Goal: Information Seeking & Learning: Learn about a topic

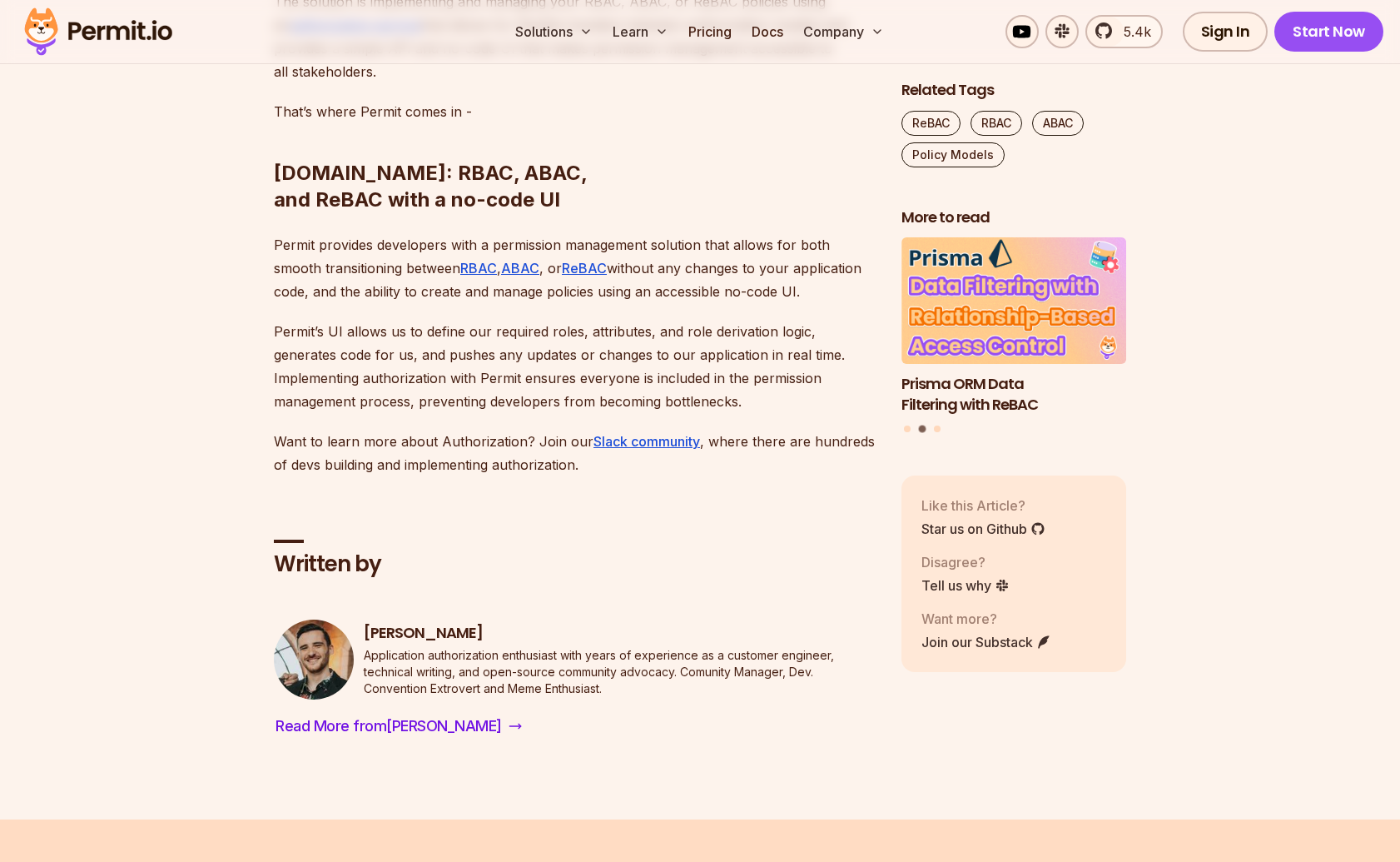
scroll to position [6940, 0]
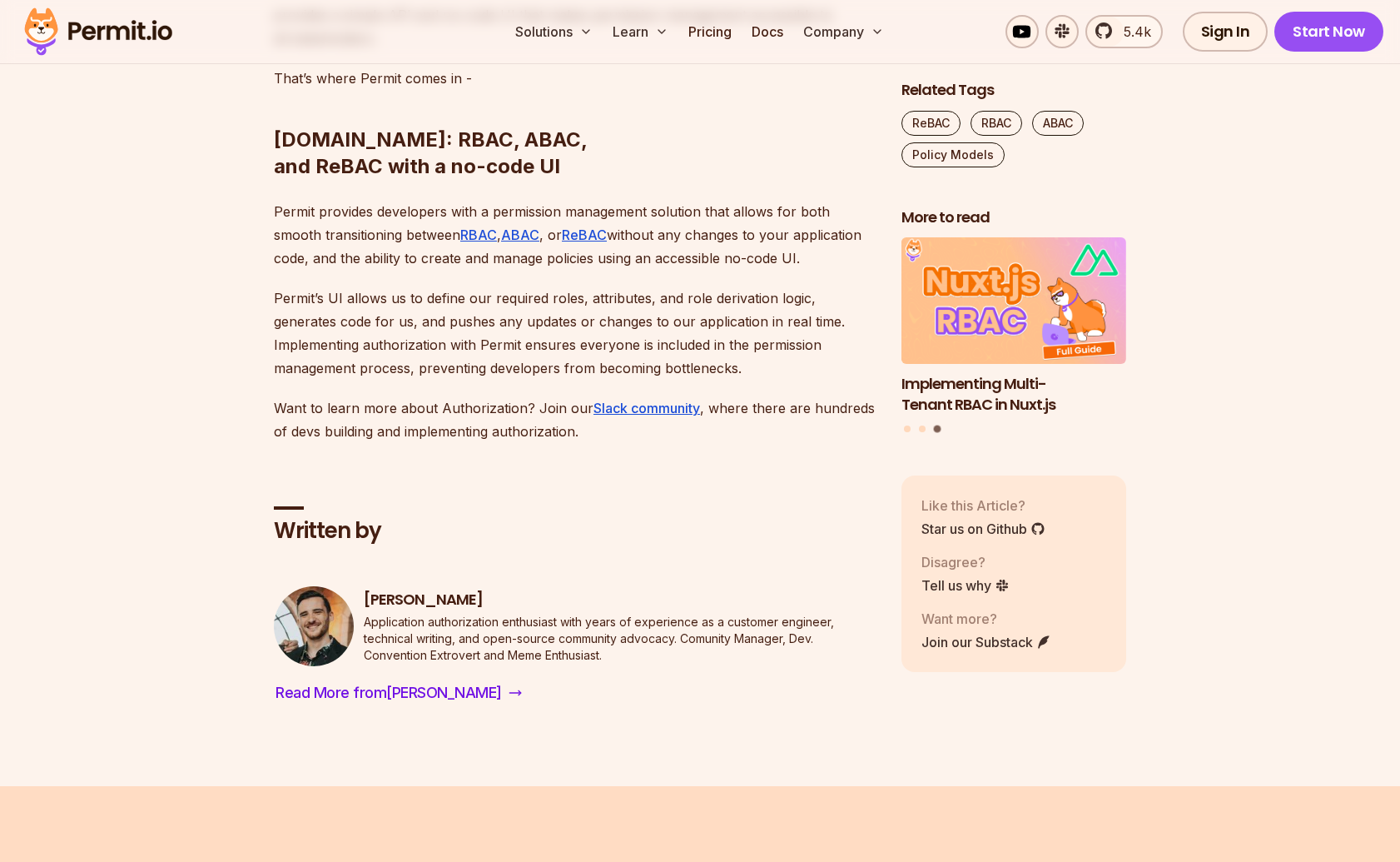
scroll to position [6975, 0]
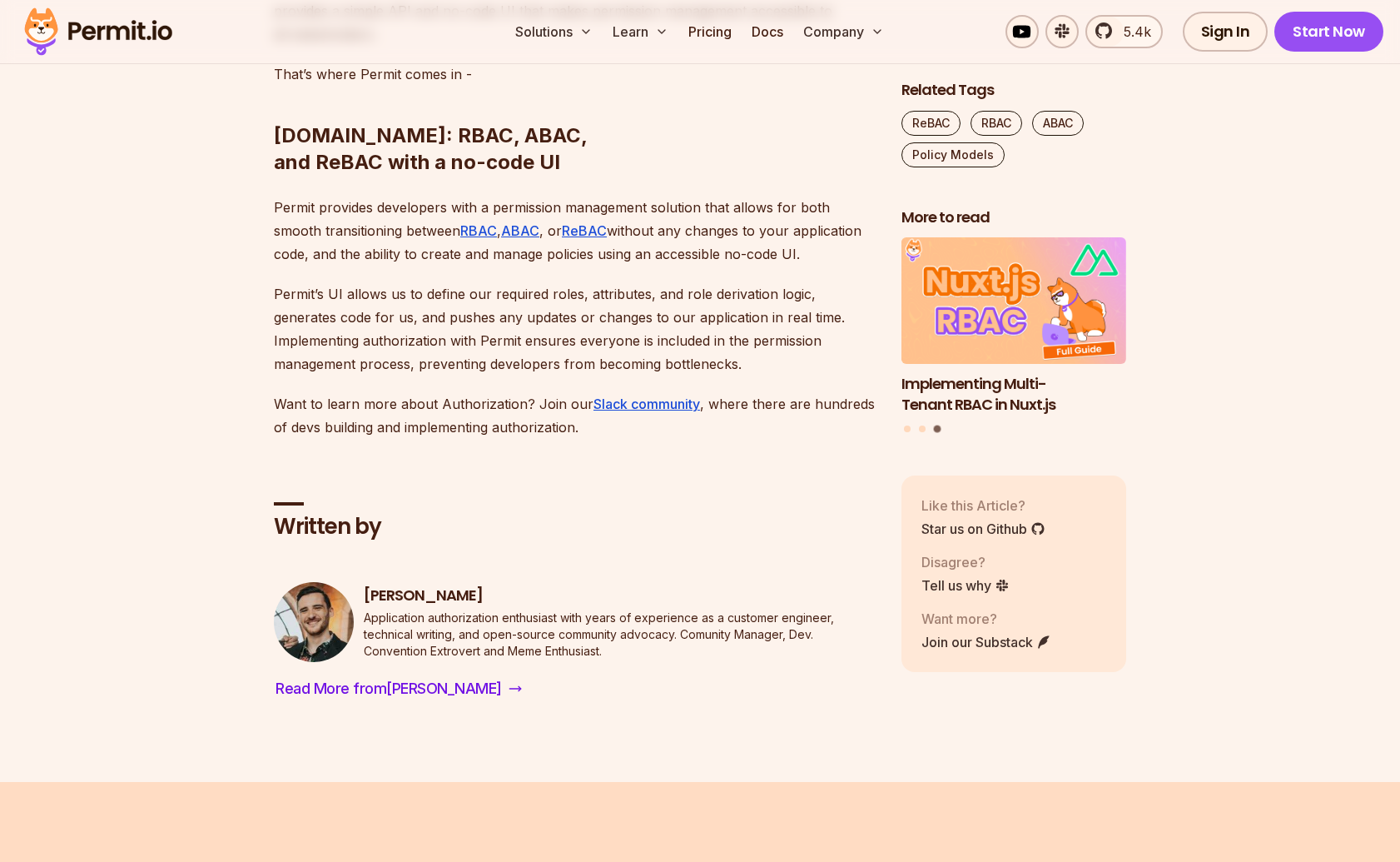
drag, startPoint x: 274, startPoint y: 383, endPoint x: 489, endPoint y: 456, distance: 227.1
click at [380, 462] on div at bounding box center [380, 462] width 0 height 0
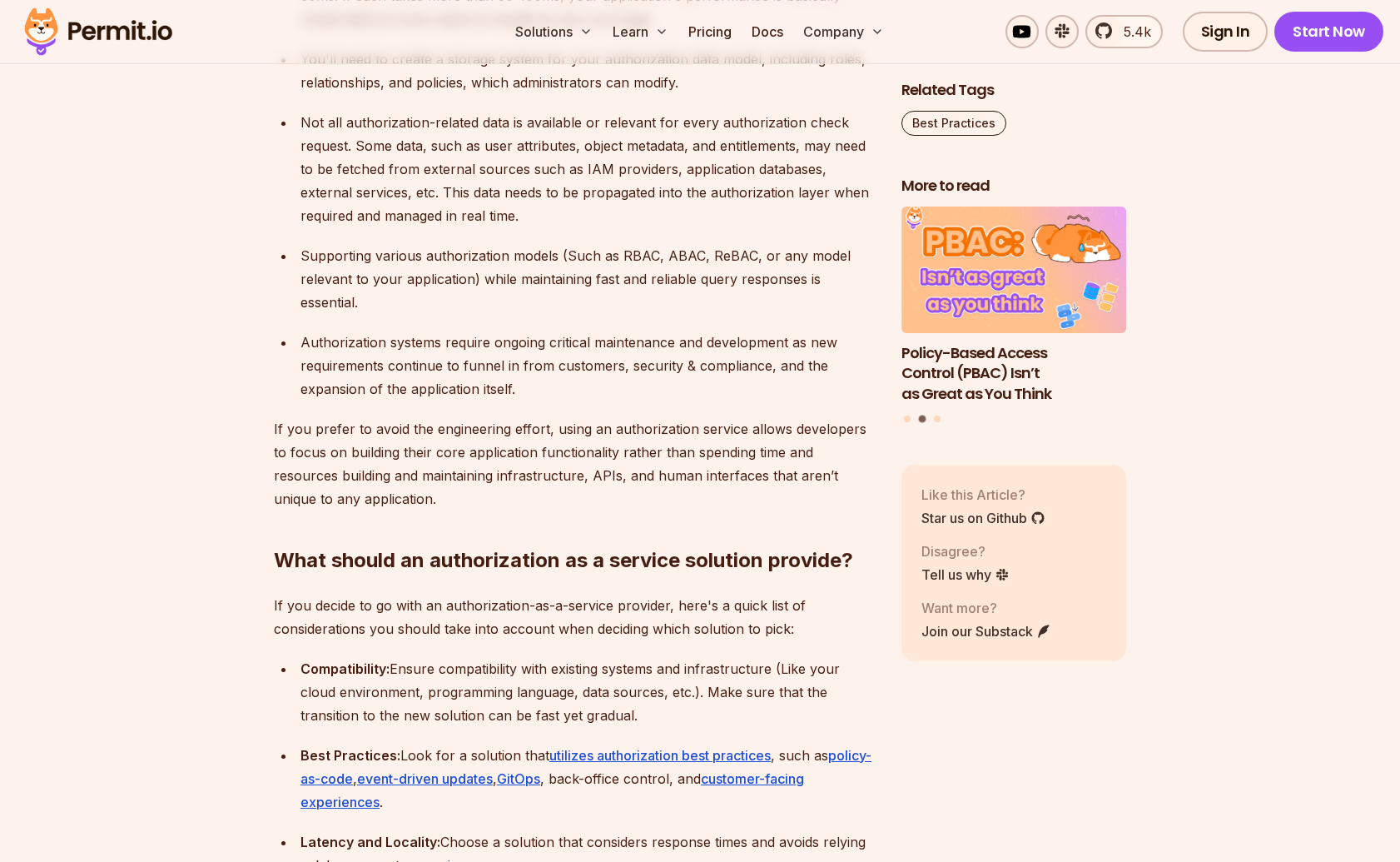
scroll to position [4238, 0]
click at [172, 38] on img at bounding box center [98, 32] width 163 height 57
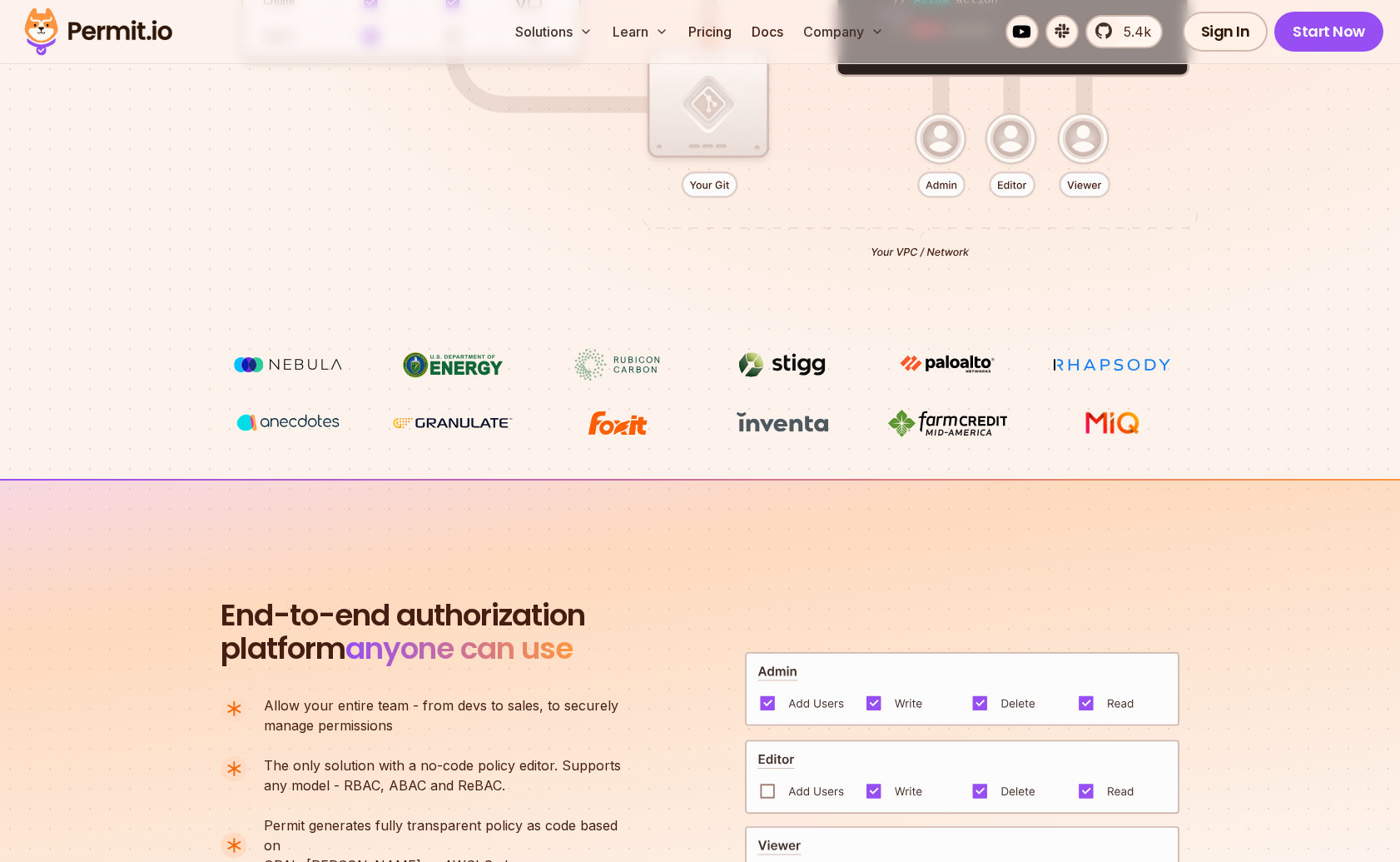
scroll to position [663, 0]
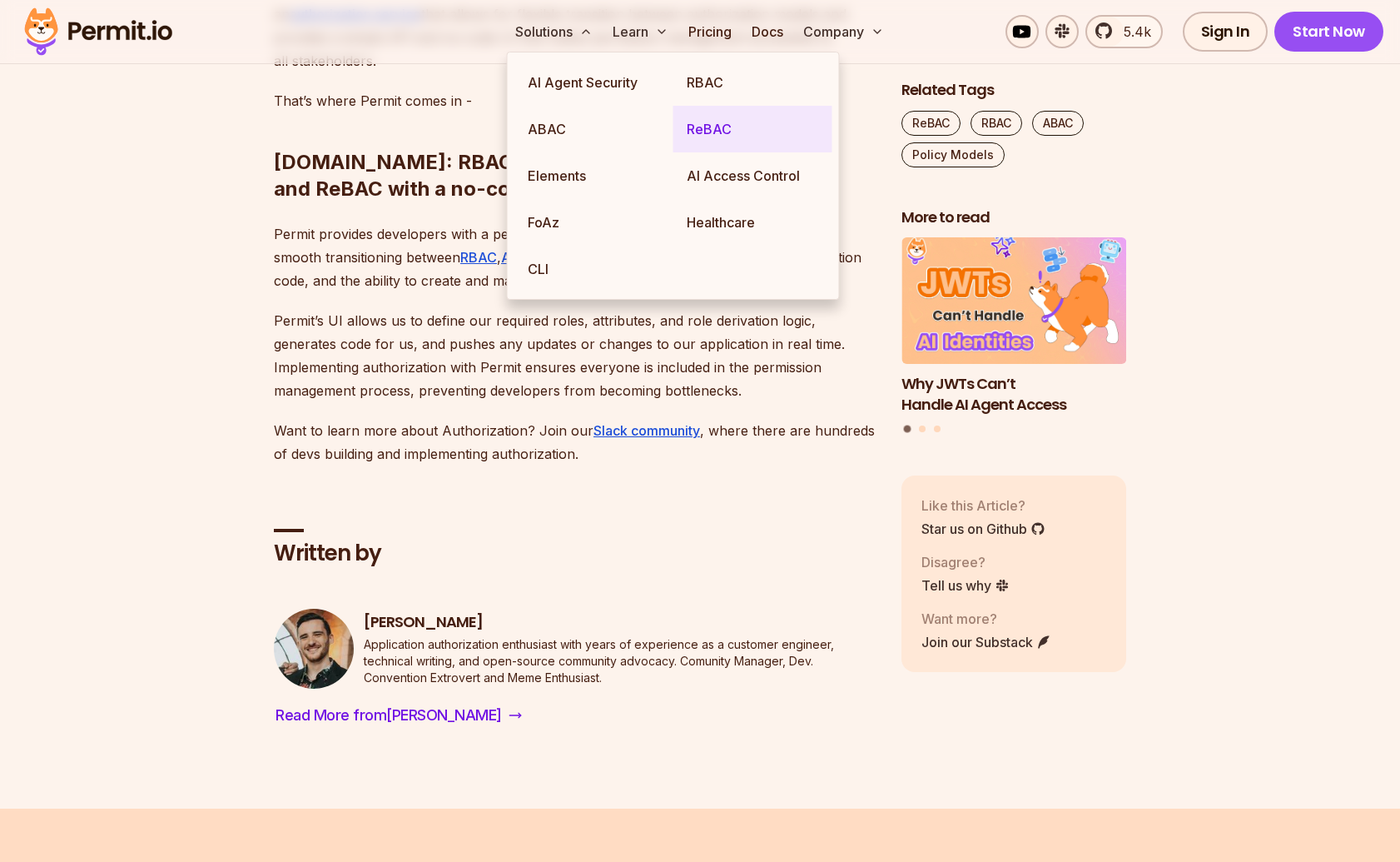
click at [720, 125] on link "ReBAC" at bounding box center [752, 129] width 159 height 46
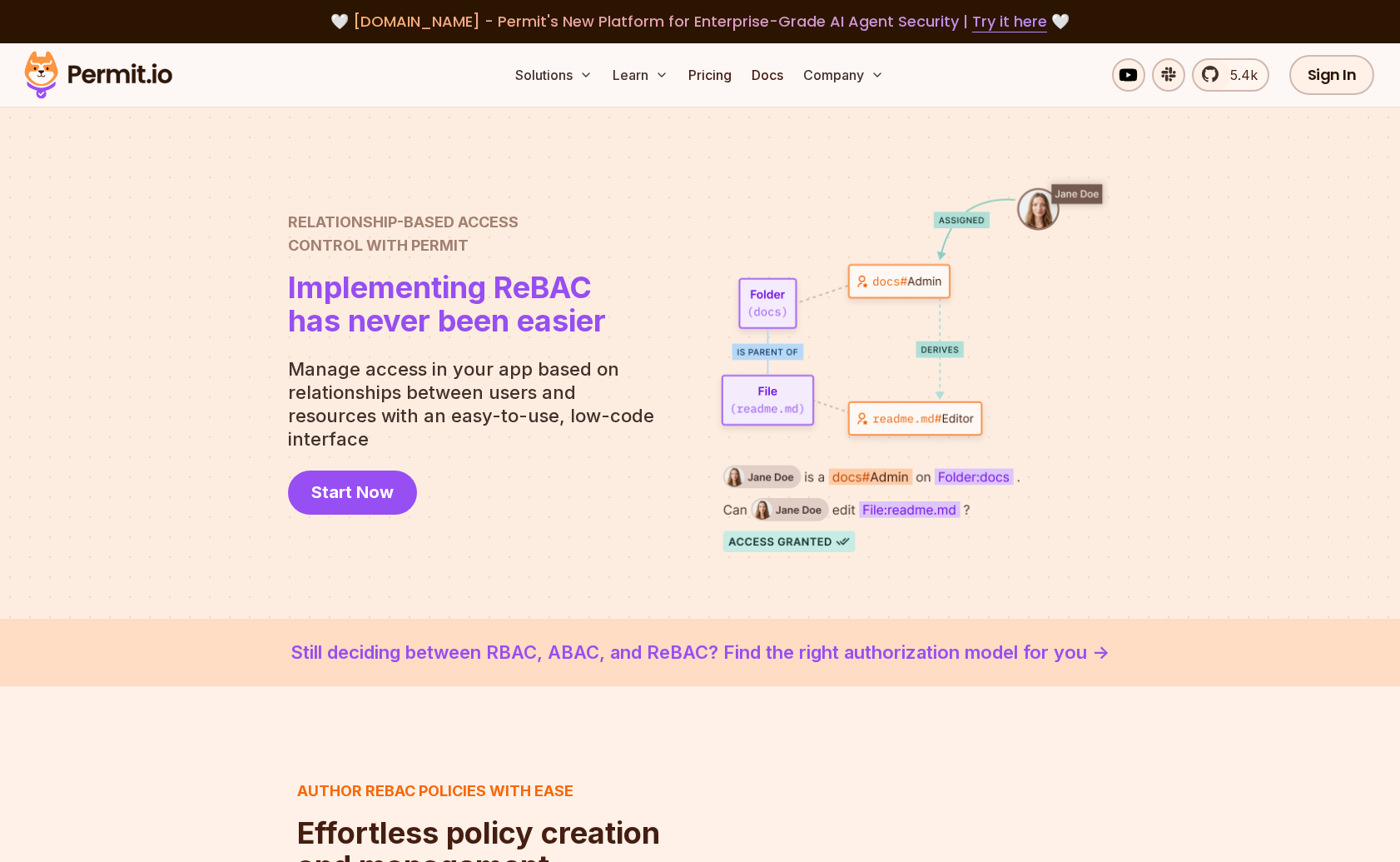
click at [565, 484] on div "Relationship-Based Access Control with Permit Relationship Based Access Control…" at bounding box center [478, 363] width 380 height 304
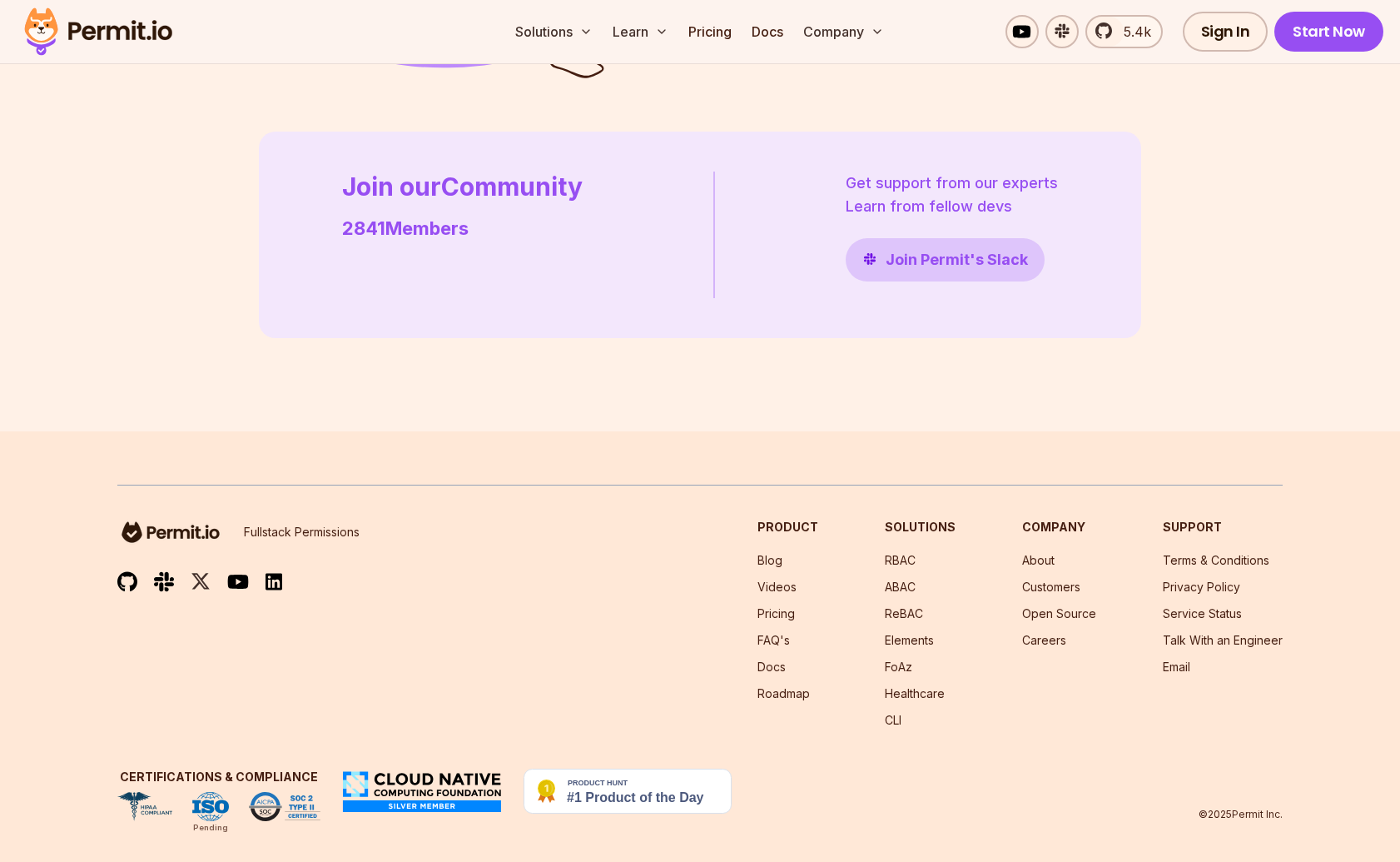
scroll to position [4717, 0]
